Goal: Information Seeking & Learning: Learn about a topic

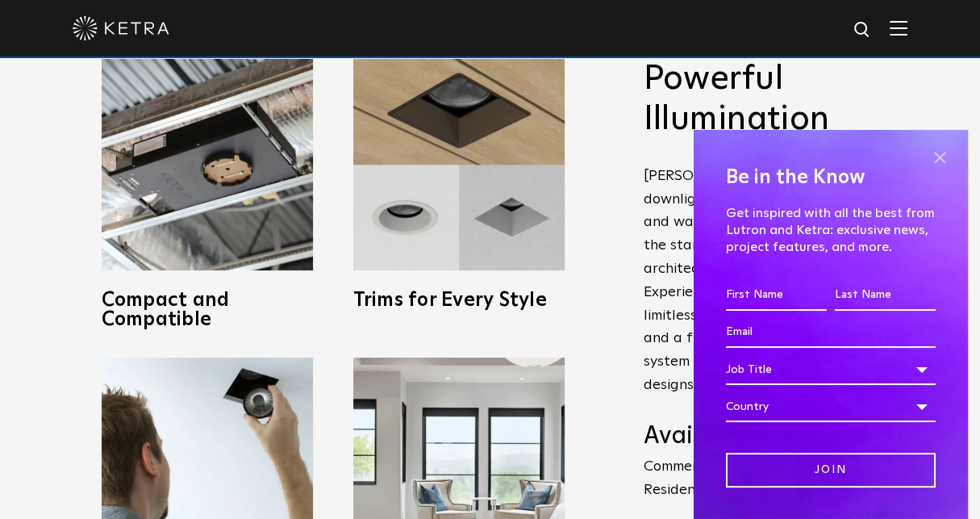
click at [928, 150] on span at bounding box center [940, 158] width 24 height 24
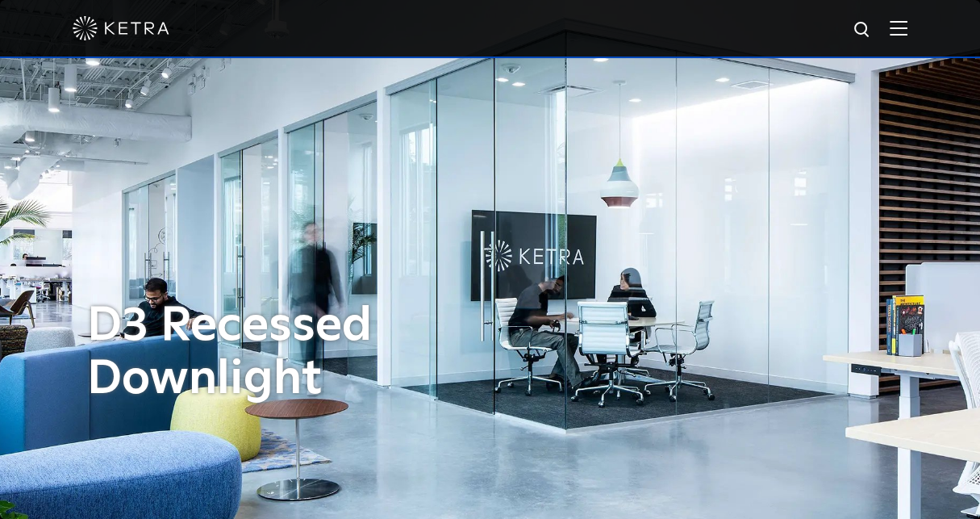
click at [908, 31] on img at bounding box center [899, 27] width 18 height 15
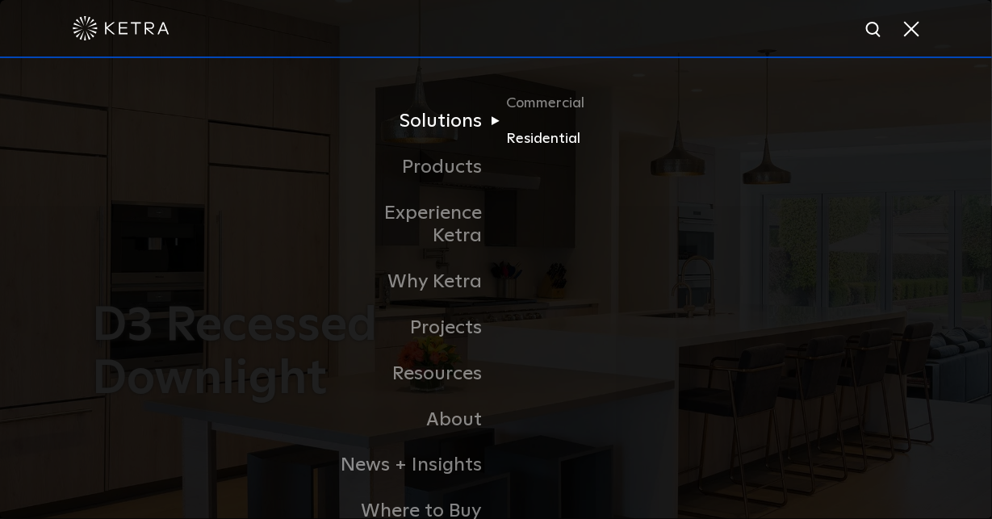
click at [536, 140] on link "Residential" at bounding box center [583, 138] width 155 height 23
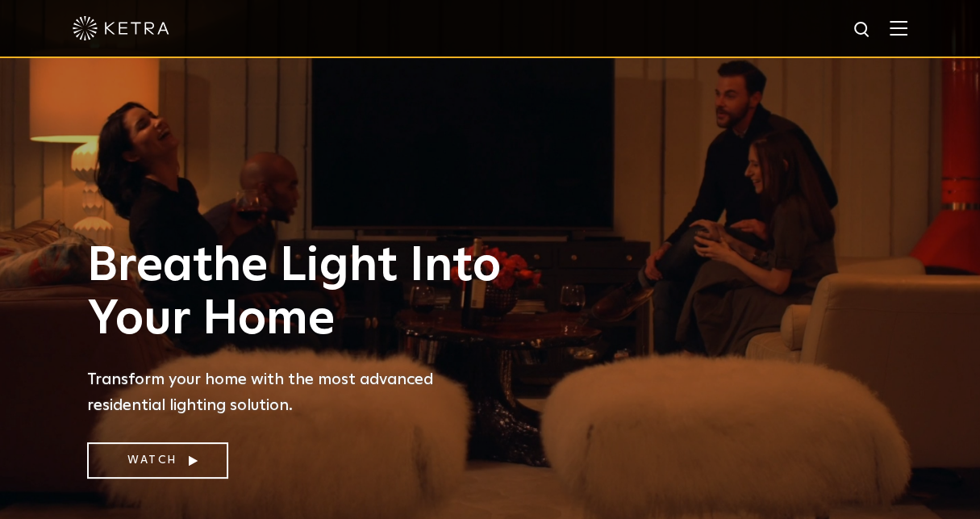
click at [908, 27] on img at bounding box center [899, 27] width 18 height 15
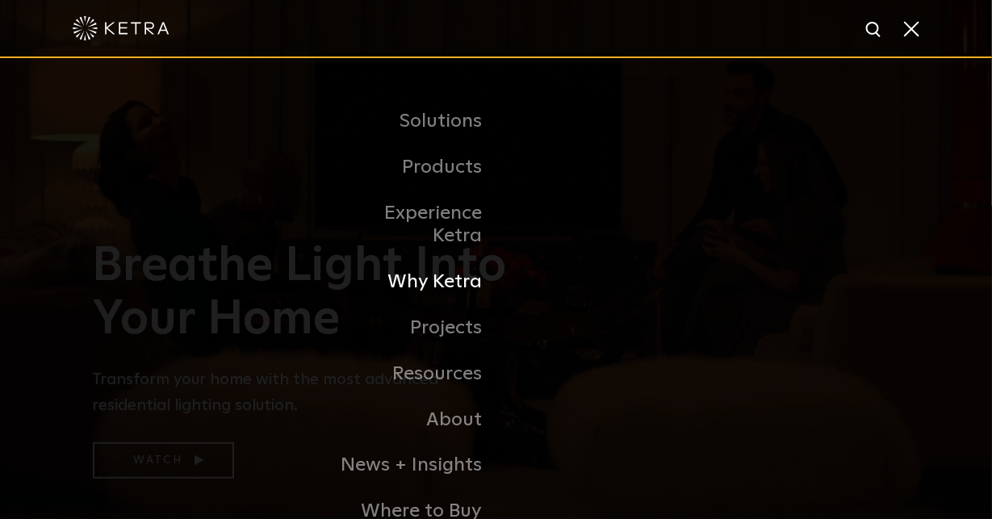
click at [436, 261] on link "Why Ketra" at bounding box center [413, 282] width 165 height 46
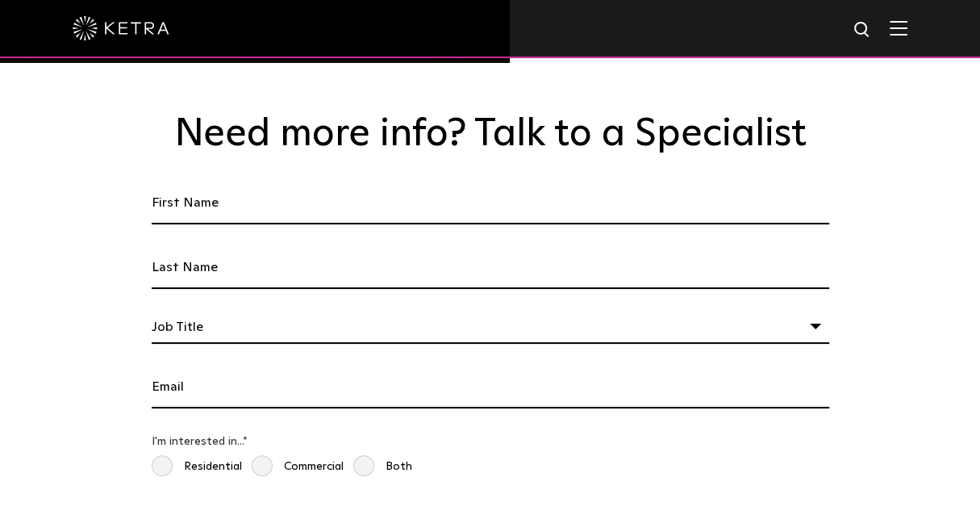
scroll to position [2743, 0]
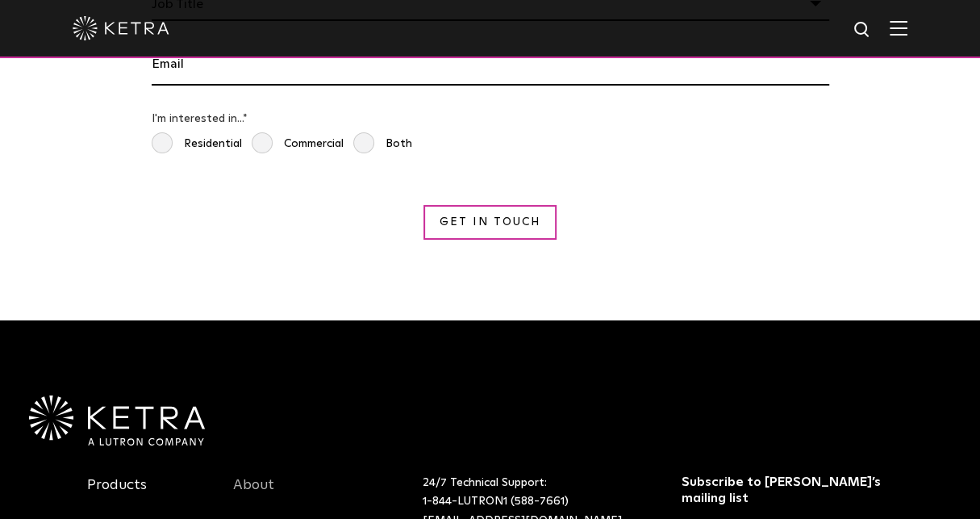
click at [112, 476] on link "Products" at bounding box center [117, 494] width 60 height 37
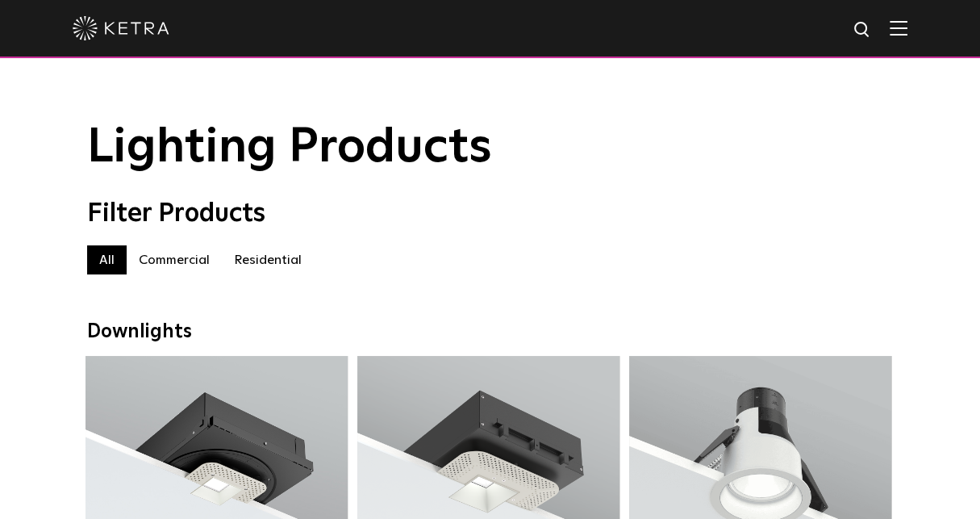
click at [264, 265] on label "Residential" at bounding box center [268, 259] width 92 height 29
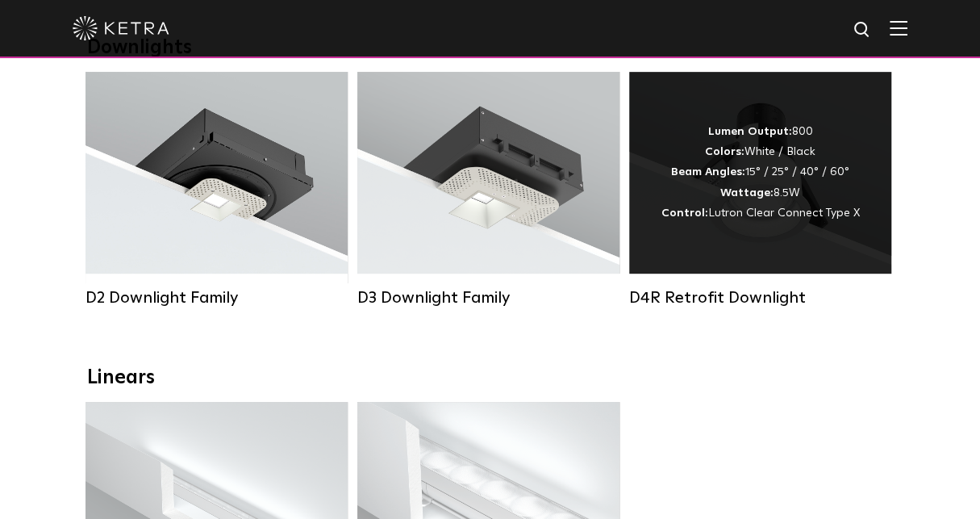
scroll to position [242, 0]
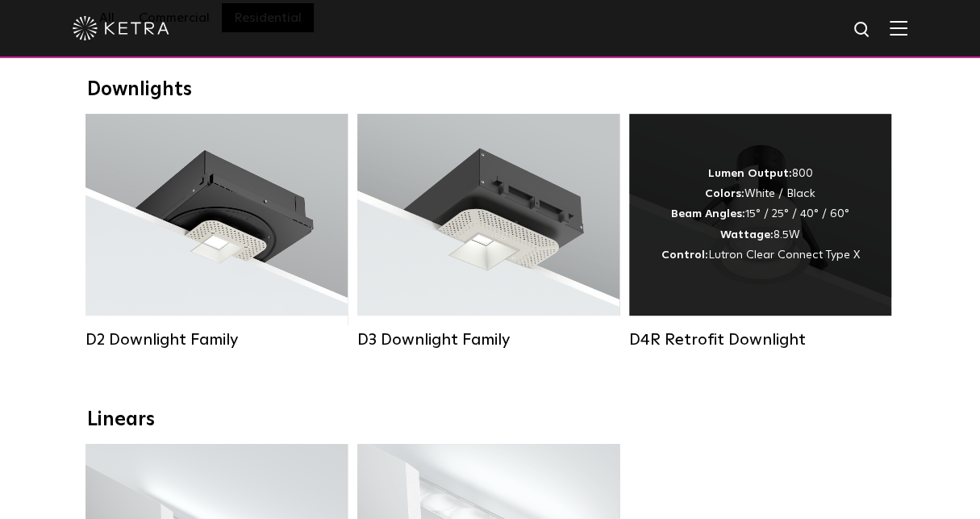
click at [802, 190] on div "Lumen Output: 800 Colors: White / Black Beam Angles: 15° / 25° / 40° / 60° Watt…" at bounding box center [761, 215] width 198 height 102
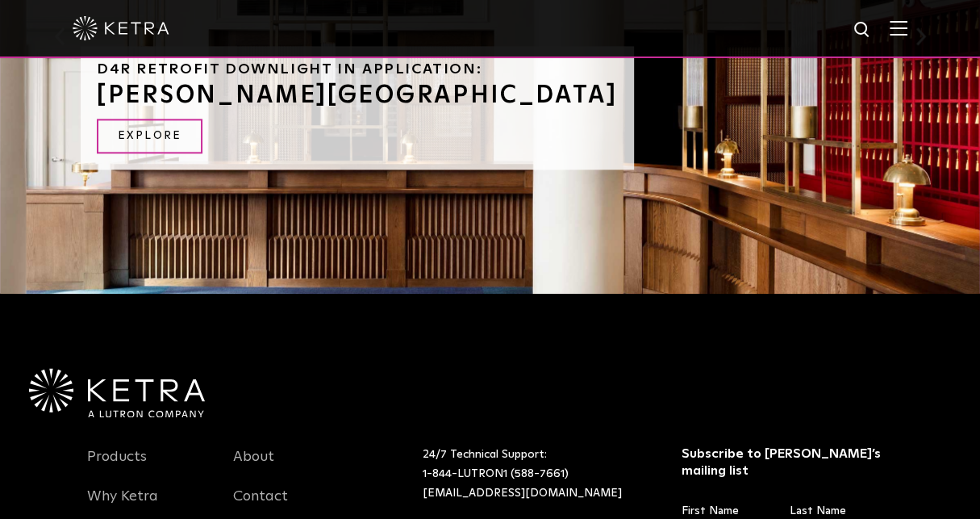
scroll to position [1186, 0]
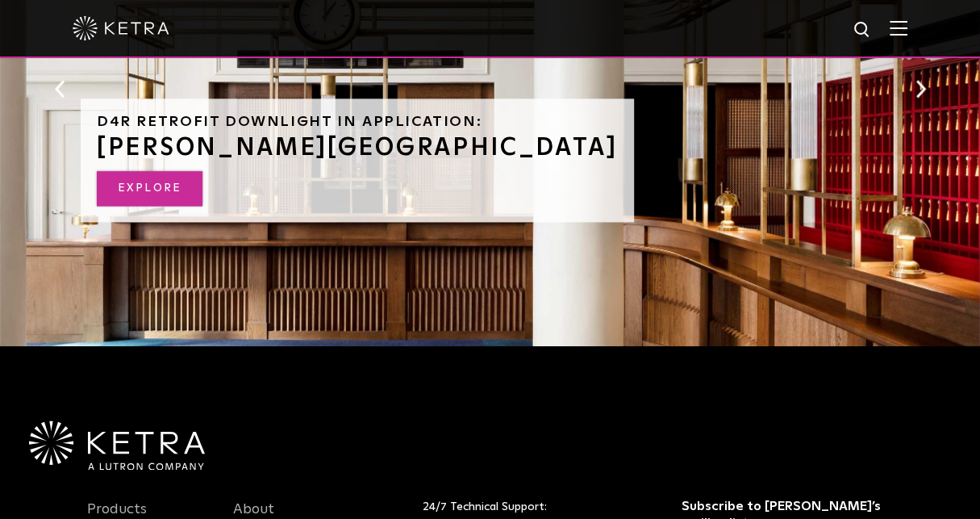
click at [142, 171] on link "EXPLORE" at bounding box center [150, 188] width 106 height 35
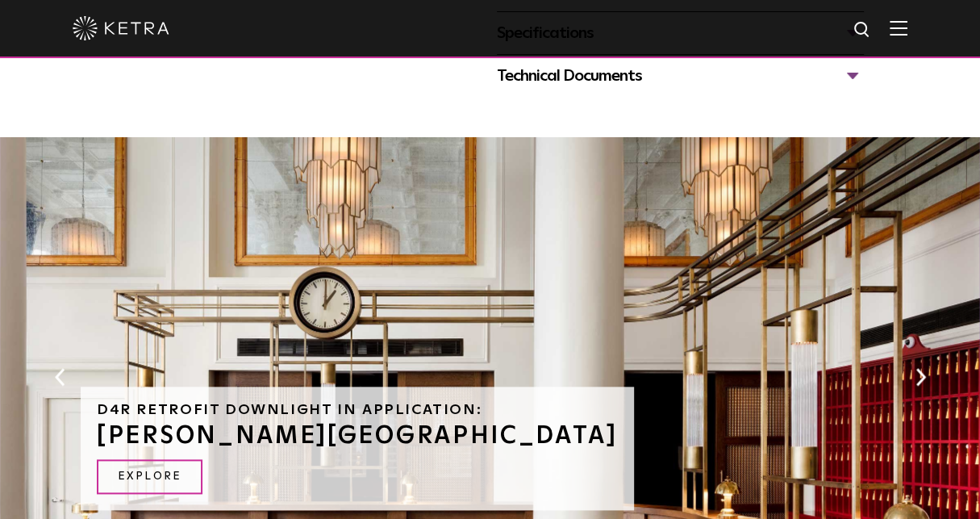
scroll to position [783, 0]
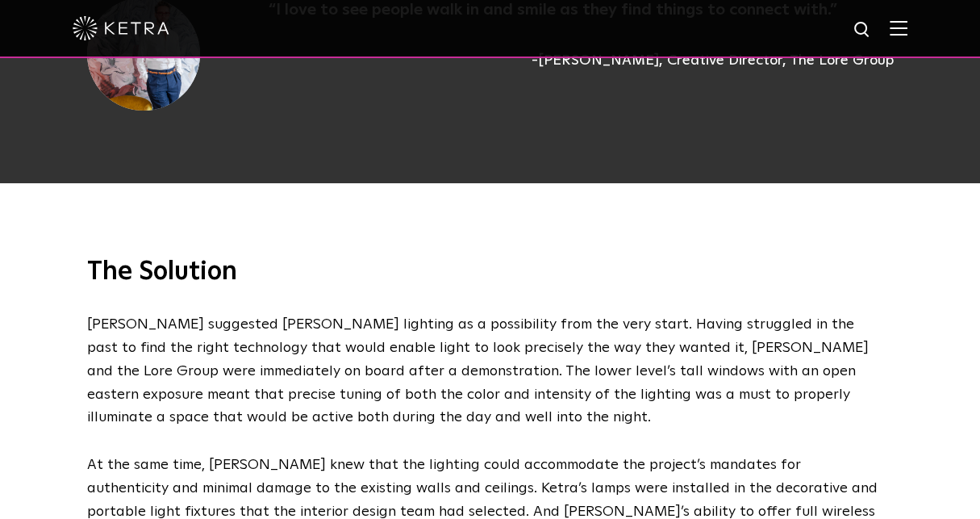
scroll to position [1937, 0]
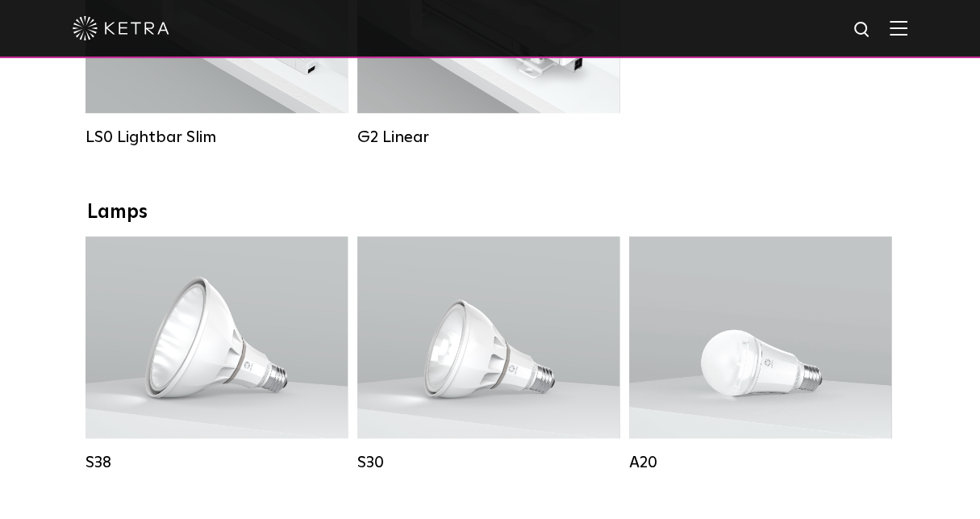
scroll to position [888, 0]
